Goal: Task Accomplishment & Management: Manage account settings

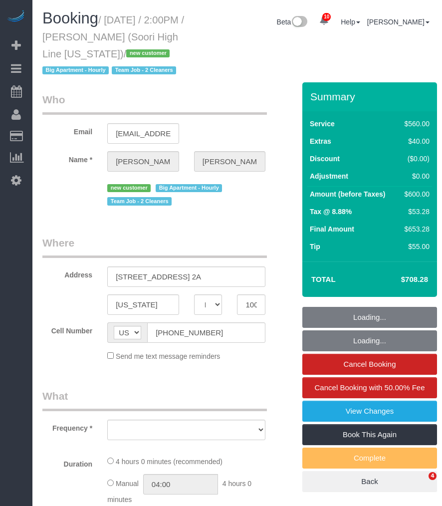
select select "NY"
select select "number:57"
select select "number:74"
select select "number:15"
select select "number:6"
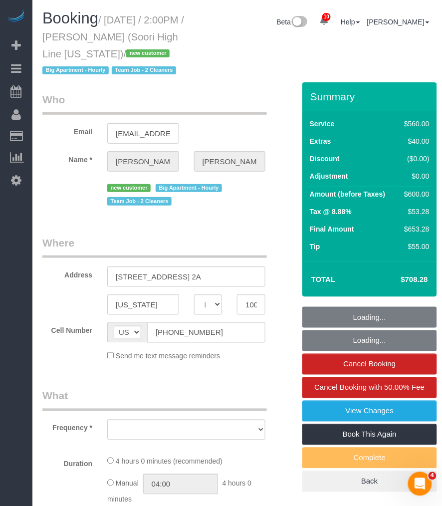
select select "object:962"
select select "210"
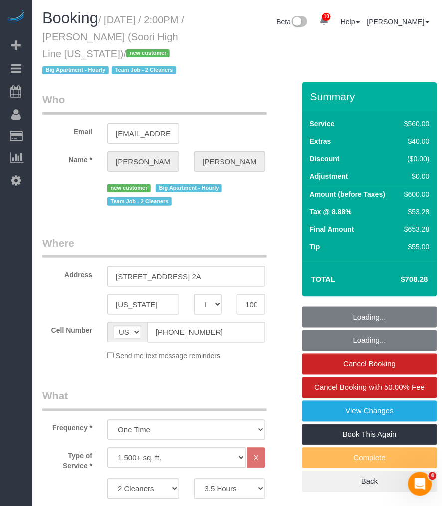
select select "spot1"
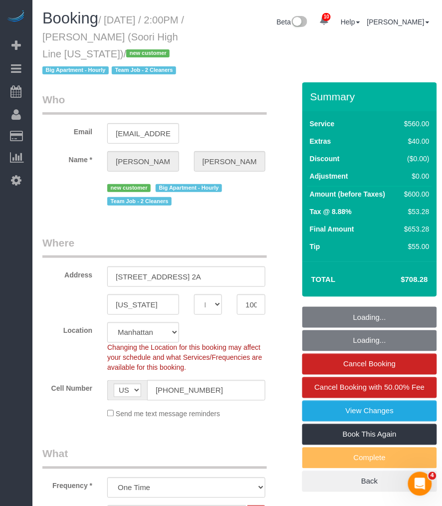
select select "object:1363"
select select "string:stripe-pm_1S2nb74VGloSiKo7818leay8"
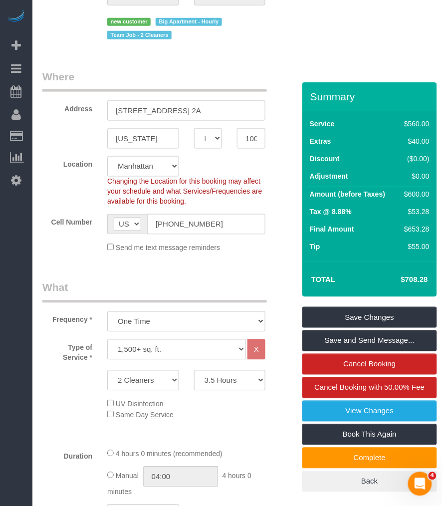
scroll to position [277, 0]
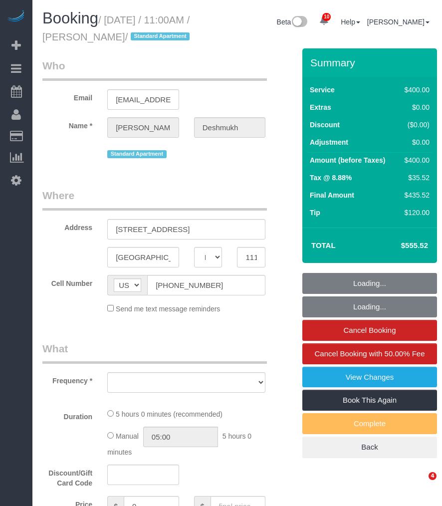
select select "NY"
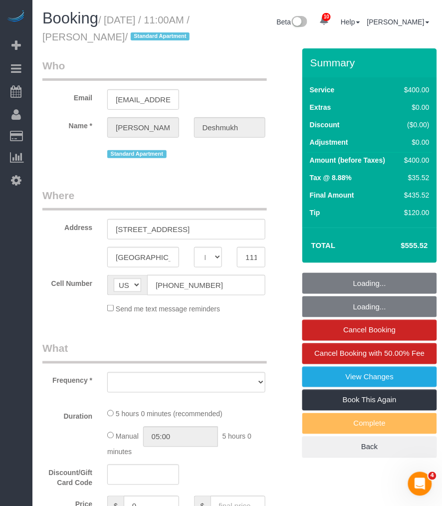
select select "object:797"
select select "string:stripe-pm_1R1vrD4VGloSiKo7D9kUgxNx"
select select "300"
select select "number:59"
select select "number:72"
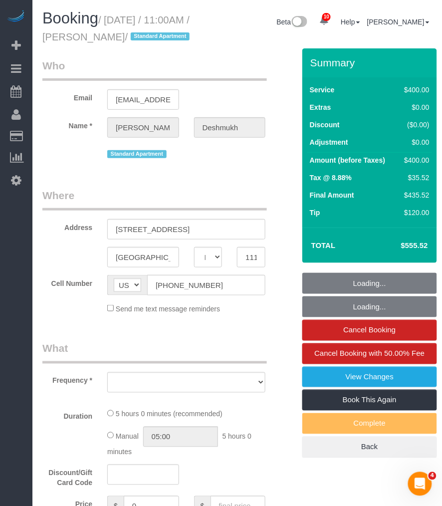
select select "number:15"
select select "number:6"
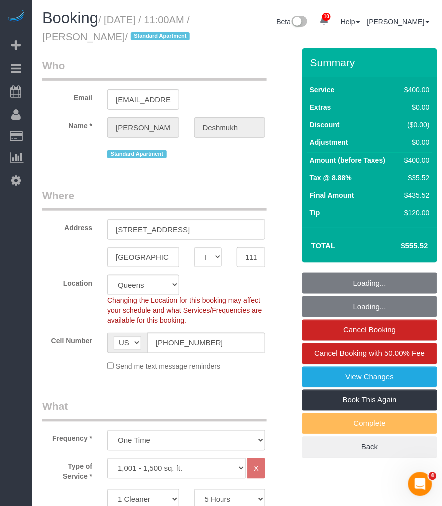
select select "spot1"
select select "object:1314"
drag, startPoint x: 125, startPoint y: 37, endPoint x: 88, endPoint y: 50, distance: 39.1
click at [88, 42] on small "/ September 03, 2025 / 11:00AM / Michael Deshmukh / Standard Apartment" at bounding box center [117, 28] width 150 height 28
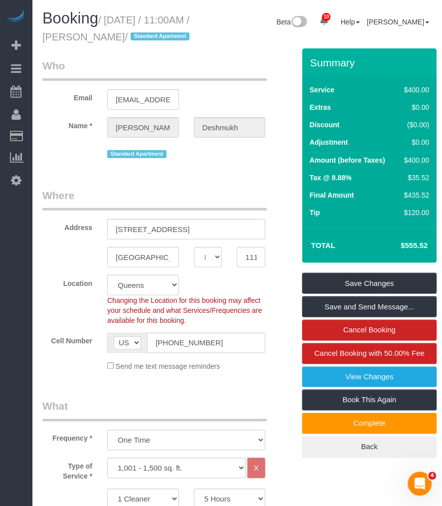
copy small "Michael Deshmukh"
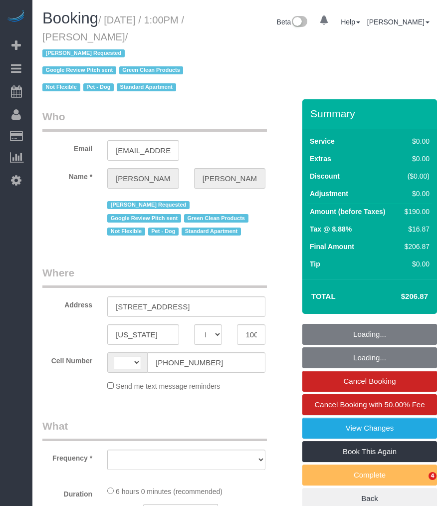
select select "NY"
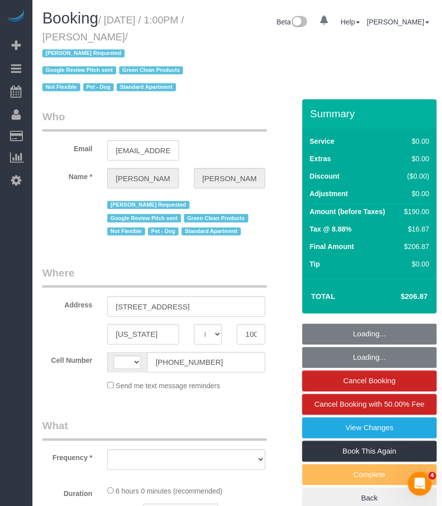
select select "string:[GEOGRAPHIC_DATA]"
select select "object:487"
select select "string:stripe-pm_1Oe7IO4VGloSiKo7qlWcNPQz"
select select "2"
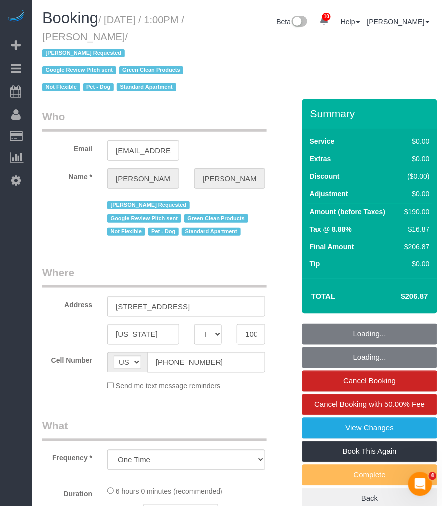
select select "number:59"
select select "number:74"
select select "number:13"
select select "number:5"
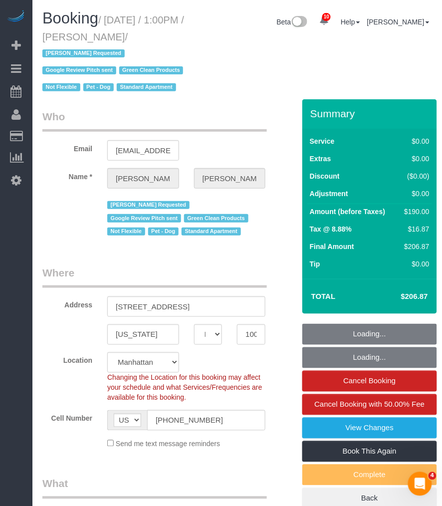
select select "object:988"
select select "spot1"
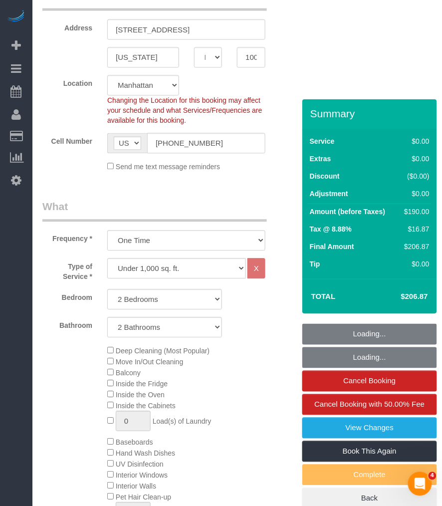
select select "2"
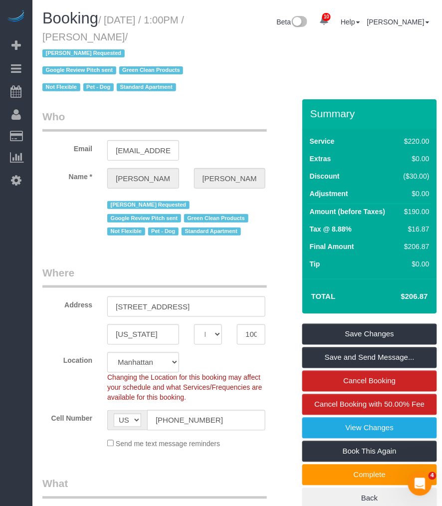
drag, startPoint x: 118, startPoint y: 35, endPoint x: 171, endPoint y: 36, distance: 53.4
click at [171, 36] on small "/ September 03, 2025 / 1:00PM / Daniel Rizzo / Daniela Silva Requested Google R…" at bounding box center [114, 53] width 144 height 79
copy small "Daniel Rizzo"
click at [106, 10] on h1 "Booking / September 03, 2025 / 1:00PM / Daniel Rizzo / Daniela Silva Requested …" at bounding box center [119, 52] width 154 height 85
drag, startPoint x: 109, startPoint y: 16, endPoint x: 172, endPoint y: 36, distance: 65.8
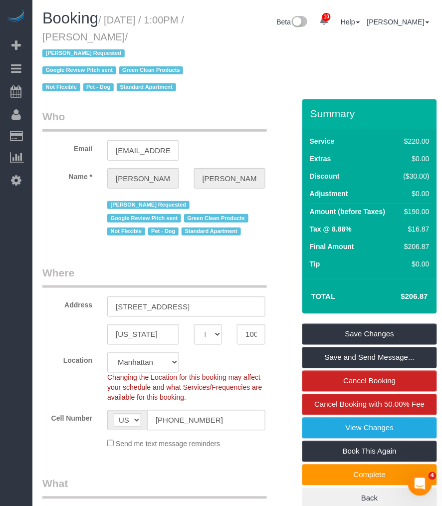
click at [172, 36] on small "/ September 03, 2025 / 1:00PM / Daniel Rizzo / Daniela Silva Requested Google R…" at bounding box center [114, 53] width 144 height 79
copy small "September 03, 2025 / 1:00PM / Daniel Rizzo"
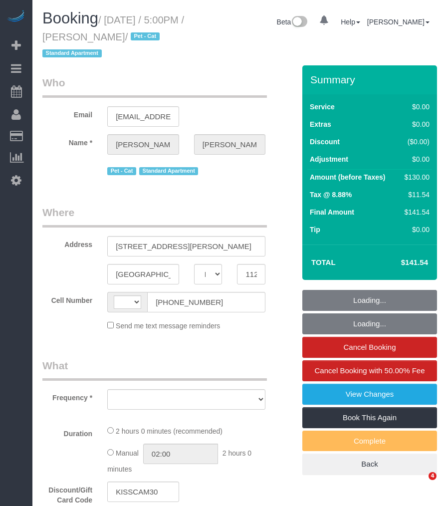
select select "NY"
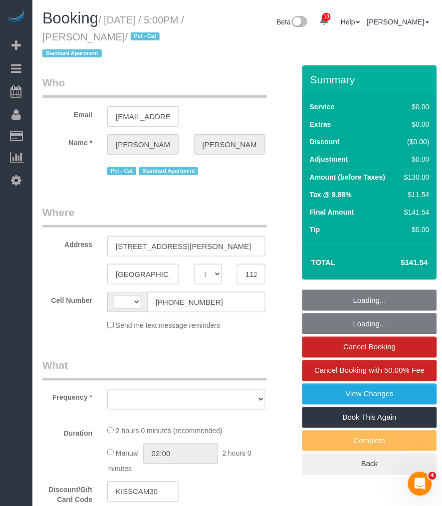
select select "string:[GEOGRAPHIC_DATA]"
select select "object:718"
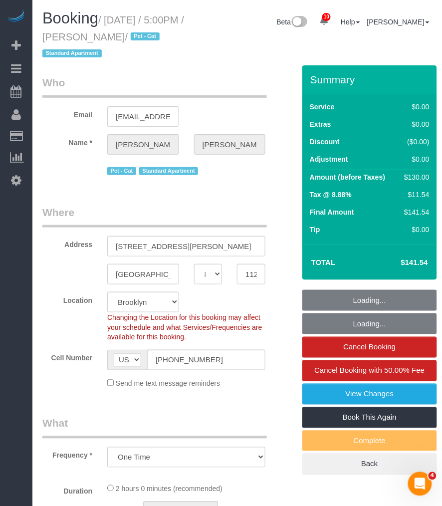
select select "1"
select select "spot1"
select select "number:56"
select select "number:79"
select select "number:14"
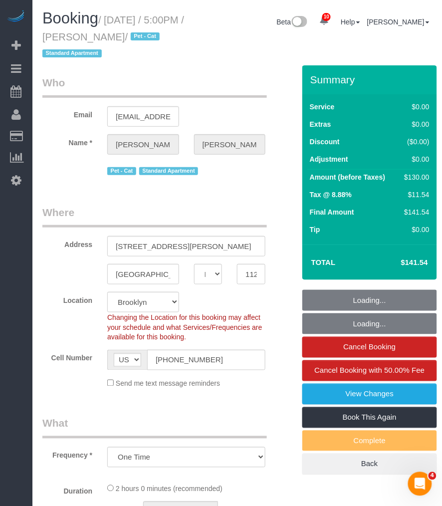
select select "number:5"
select select "string:stripe-pm_1S2whL4VGloSiKo77OE6q5xb"
select select "object:1340"
select select "1"
drag, startPoint x: 117, startPoint y: 37, endPoint x: 195, endPoint y: 38, distance: 78.8
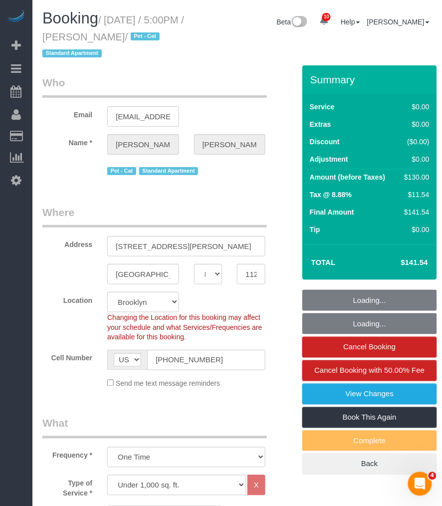
click at [195, 38] on h1 "Booking / [DATE] / 5:00PM / [PERSON_NAME] / Pet - Cat Standard Apartment" at bounding box center [119, 35] width 154 height 51
copy small "[PERSON_NAME]"
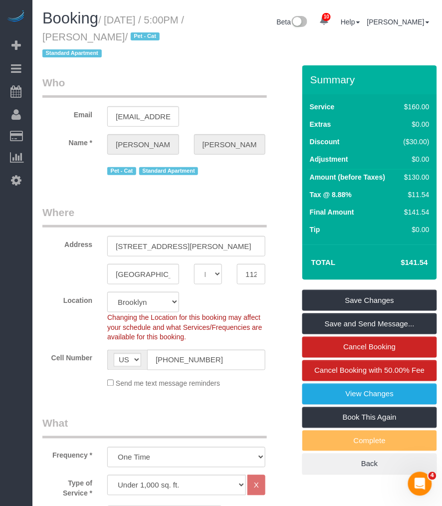
click at [123, 19] on small "/ [DATE] / 5:00PM / [PERSON_NAME] / Pet - Cat Standard Apartment" at bounding box center [113, 36] width 142 height 45
drag, startPoint x: 108, startPoint y: 18, endPoint x: 197, endPoint y: 33, distance: 90.5
click at [197, 33] on div "Booking / [DATE] / 5:00PM / [PERSON_NAME] / Pet - Cat Standard Apartment" at bounding box center [119, 37] width 169 height 55
copy small "[DATE] / 5:00PM / [PERSON_NAME]"
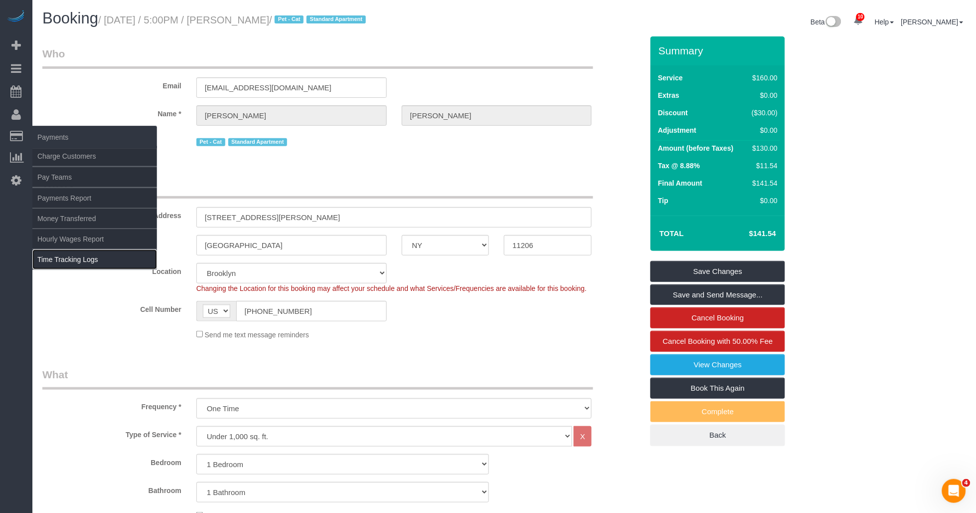
click at [53, 261] on link "Time Tracking Logs" at bounding box center [94, 259] width 125 height 20
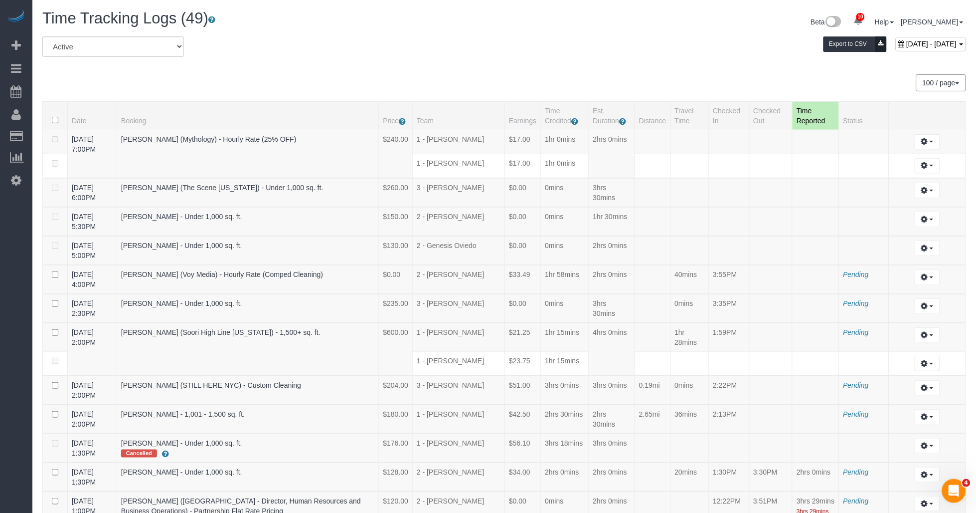
click at [365, 76] on div "100 / page 10 / page 20 / page 30 / page 40 / page 50 / page 100 / page" at bounding box center [504, 82] width 924 height 17
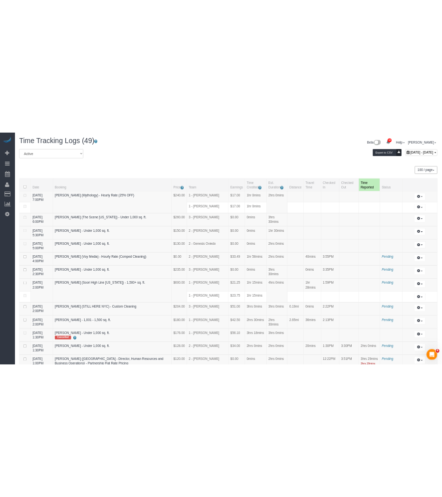
scroll to position [301, 0]
